Goal: Information Seeking & Learning: Learn about a topic

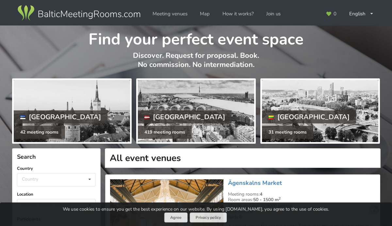
scroll to position [128, 0]
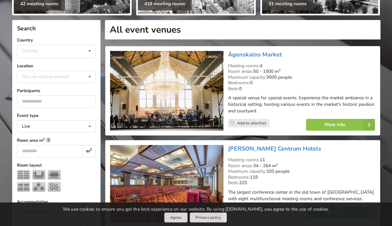
click at [241, 59] on div "Āgenskalns Market Meeting rooms: 4 Room areas: 50 - 1500 m 2 Maximum capacity: …" at bounding box center [302, 91] width 152 height 85
click at [241, 55] on link "Āgenskalns Market" at bounding box center [255, 55] width 54 height 8
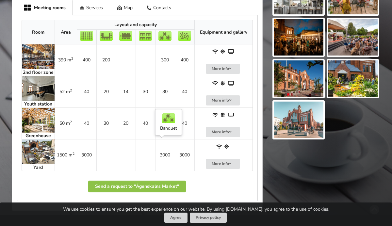
scroll to position [352, 0]
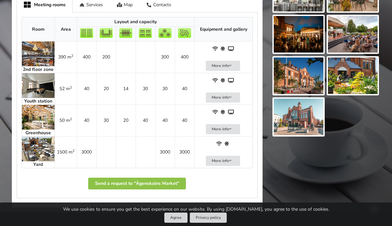
click at [37, 52] on img at bounding box center [38, 54] width 33 height 25
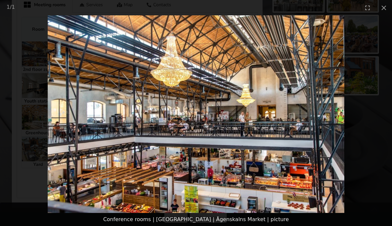
click at [37, 52] on picture at bounding box center [196, 114] width 392 height 198
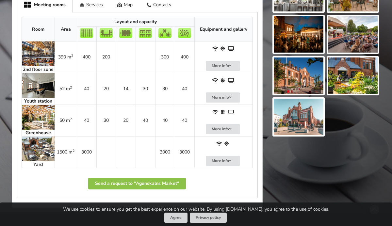
click at [35, 88] on img at bounding box center [38, 85] width 33 height 25
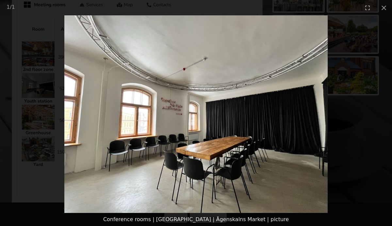
click at [41, 108] on picture at bounding box center [196, 114] width 392 height 198
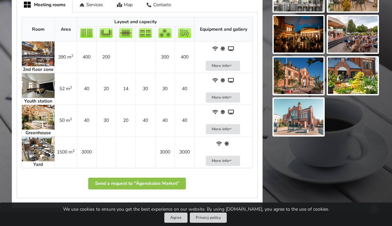
click at [33, 146] on img at bounding box center [38, 149] width 33 height 25
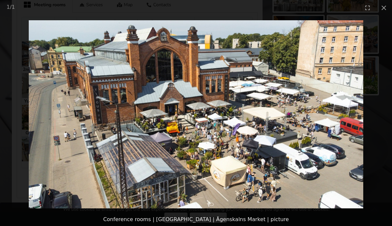
click at [78, 122] on picture at bounding box center [196, 114] width 392 height 198
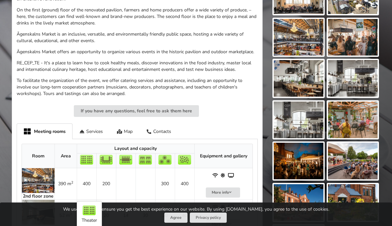
scroll to position [0, 0]
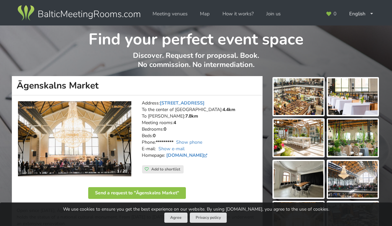
click at [82, 142] on img at bounding box center [74, 139] width 113 height 76
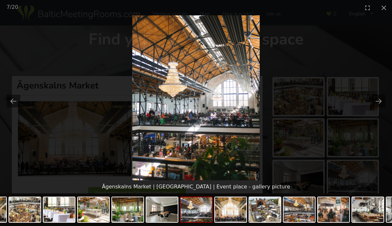
click at [82, 142] on picture at bounding box center [196, 97] width 392 height 165
